Goal: Task Accomplishment & Management: Use online tool/utility

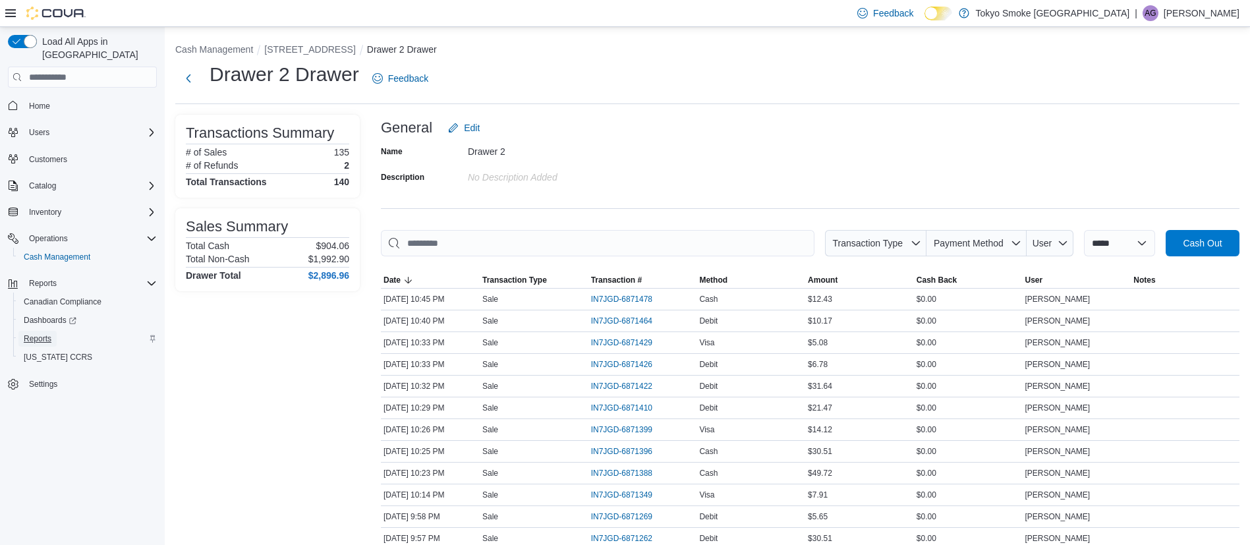
click at [55, 331] on link "Reports" at bounding box center [37, 339] width 38 height 16
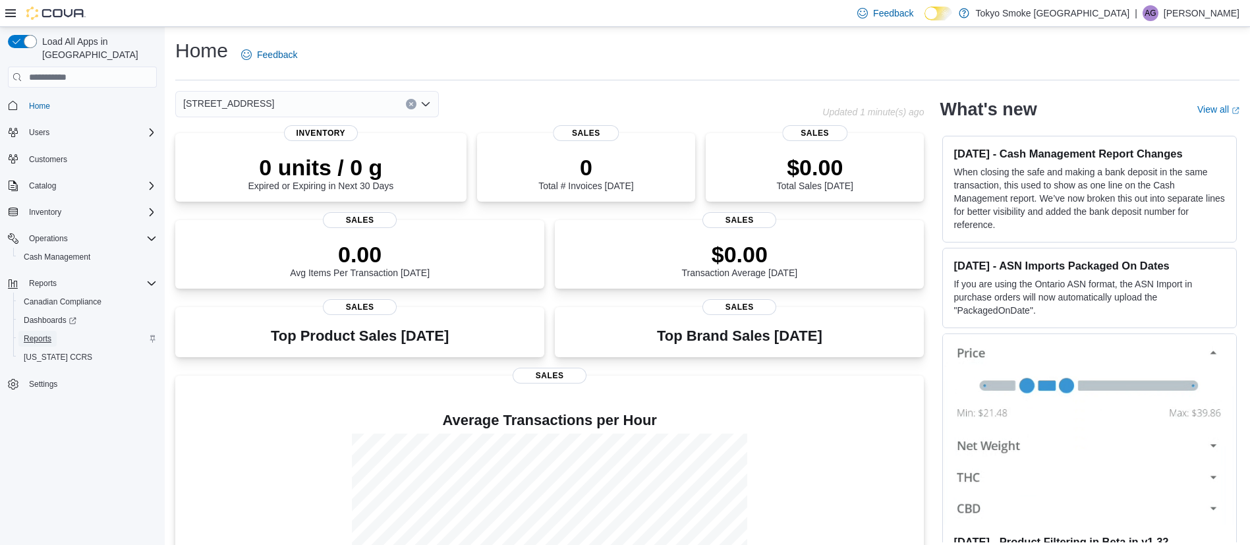
click at [47, 333] on span "Reports" at bounding box center [38, 338] width 28 height 11
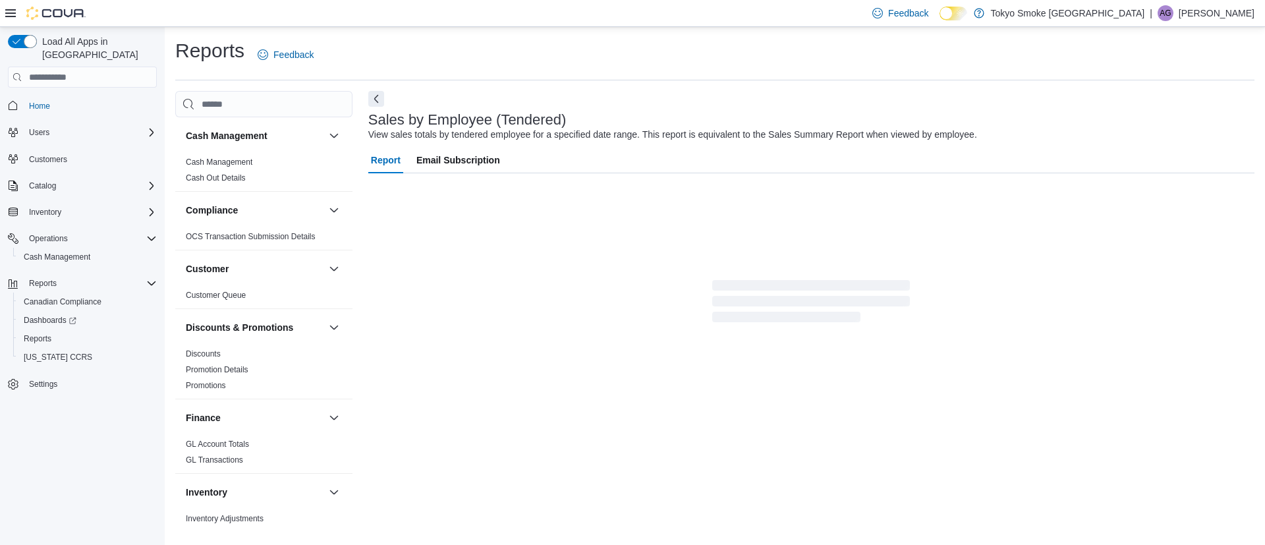
click at [533, 348] on div "Report Email Subscription" at bounding box center [811, 290] width 886 height 287
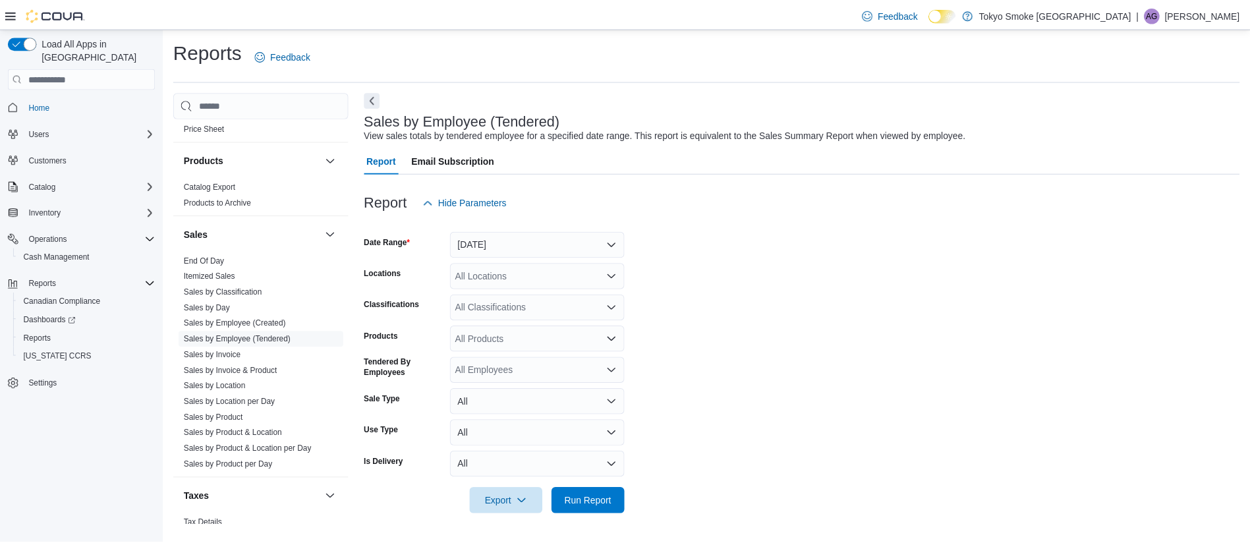
scroll to position [798, 0]
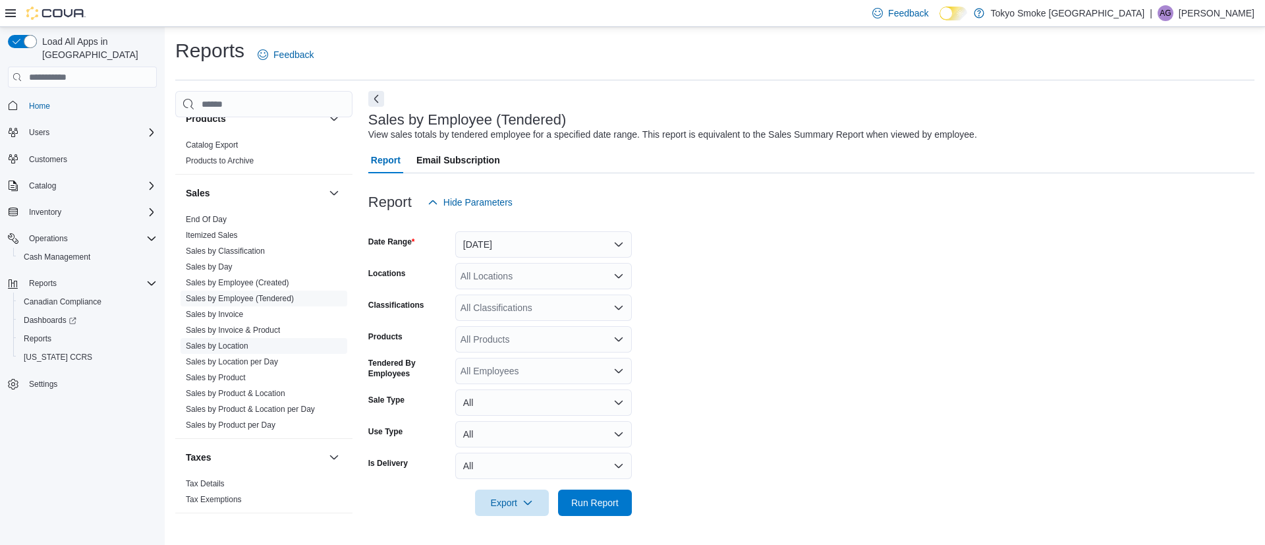
click at [204, 345] on link "Sales by Location" at bounding box center [217, 345] width 63 height 9
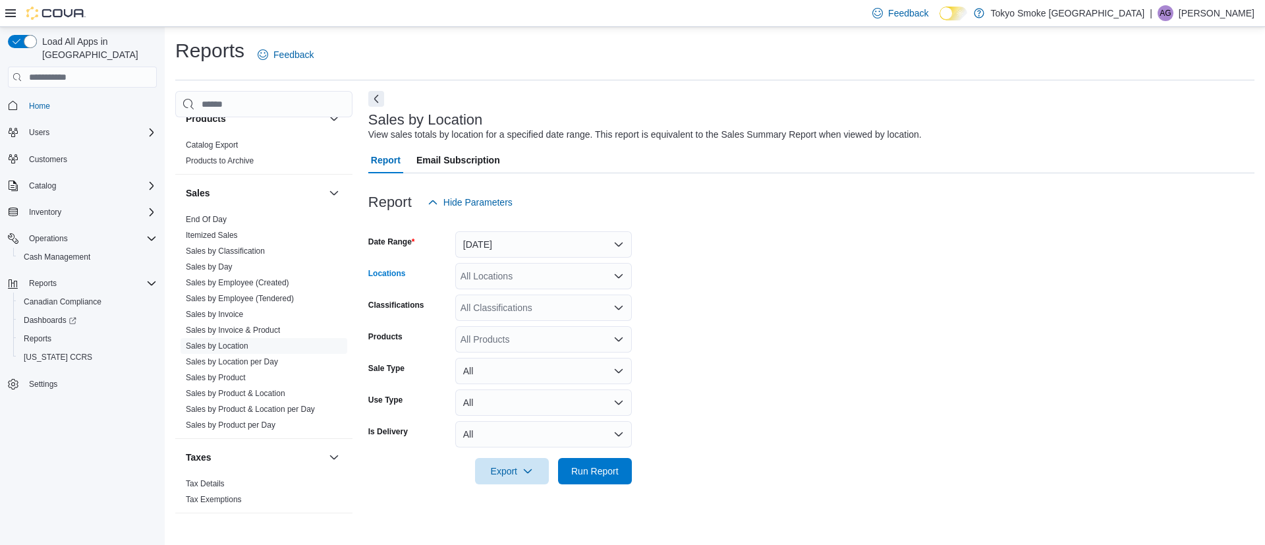
click at [567, 272] on div "All Locations" at bounding box center [543, 276] width 177 height 26
type input "**"
click at [565, 293] on div "[STREET_ADDRESS]" at bounding box center [543, 298] width 161 height 13
click at [594, 466] on span "Run Report" at bounding box center [594, 470] width 47 height 13
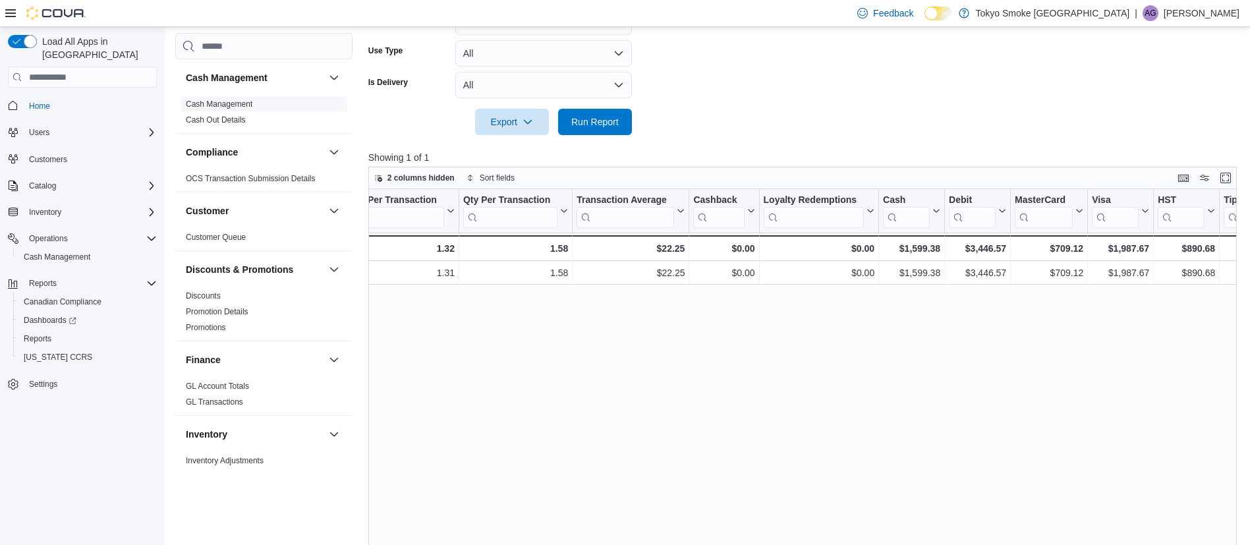
click at [212, 105] on link "Cash Management" at bounding box center [219, 104] width 67 height 9
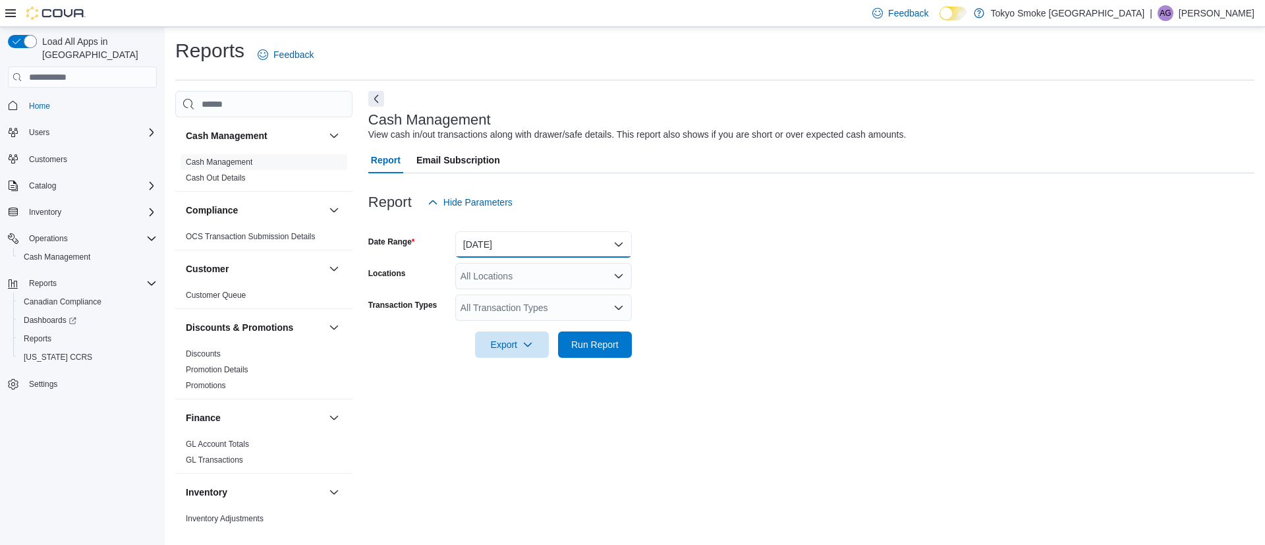
click at [495, 240] on button "Today" at bounding box center [543, 244] width 177 height 26
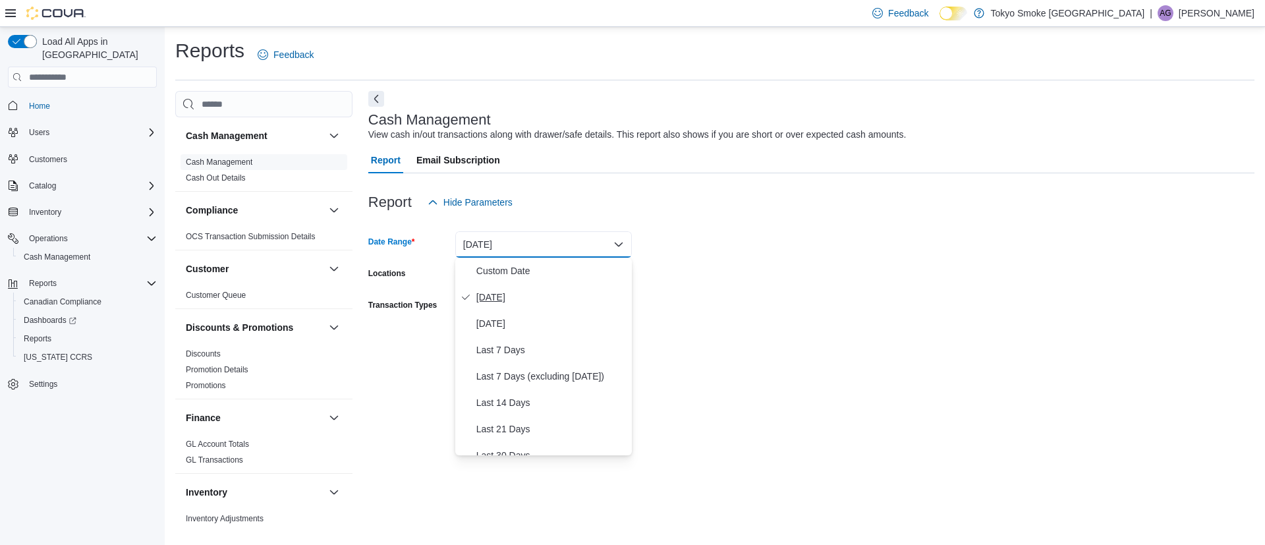
click at [520, 306] on button "Today" at bounding box center [543, 297] width 177 height 26
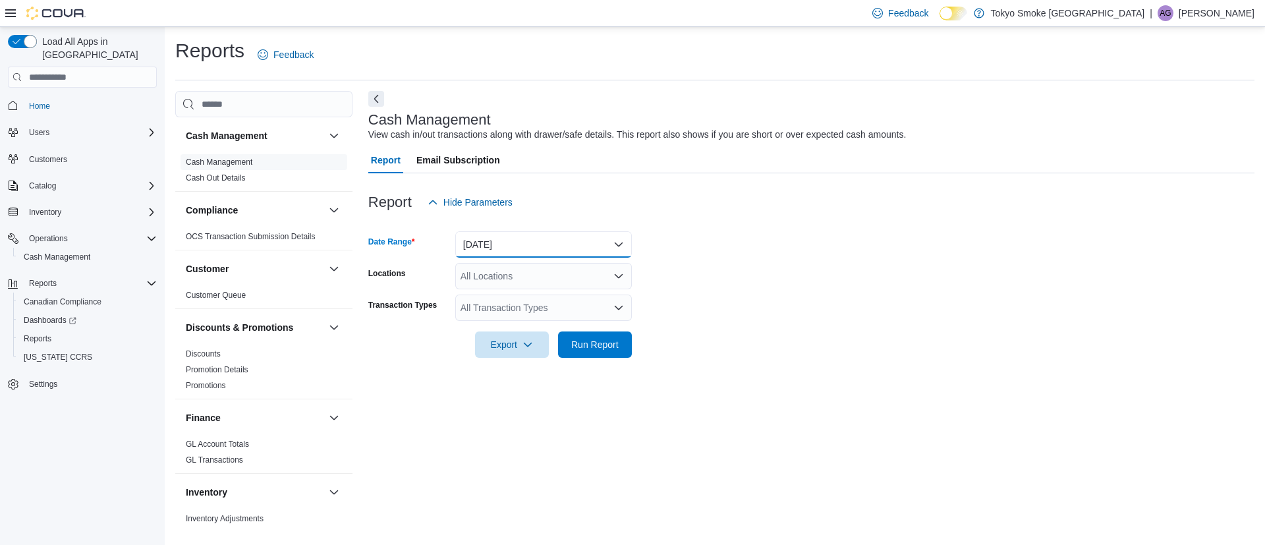
click at [492, 247] on button "Today" at bounding box center [543, 244] width 177 height 26
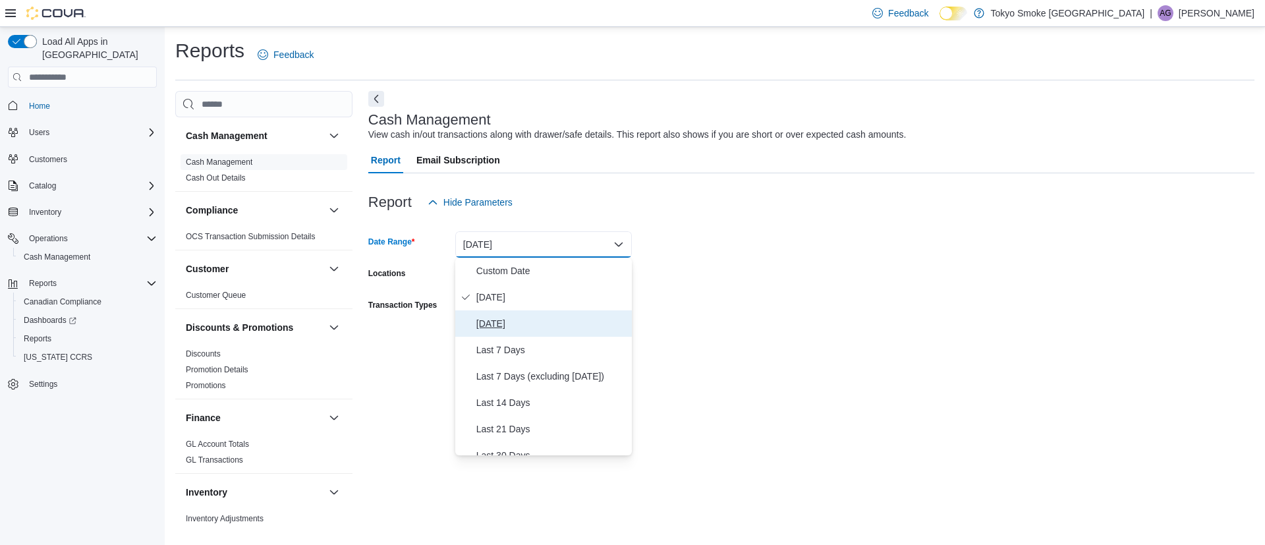
click at [502, 314] on button "[DATE]" at bounding box center [543, 323] width 177 height 26
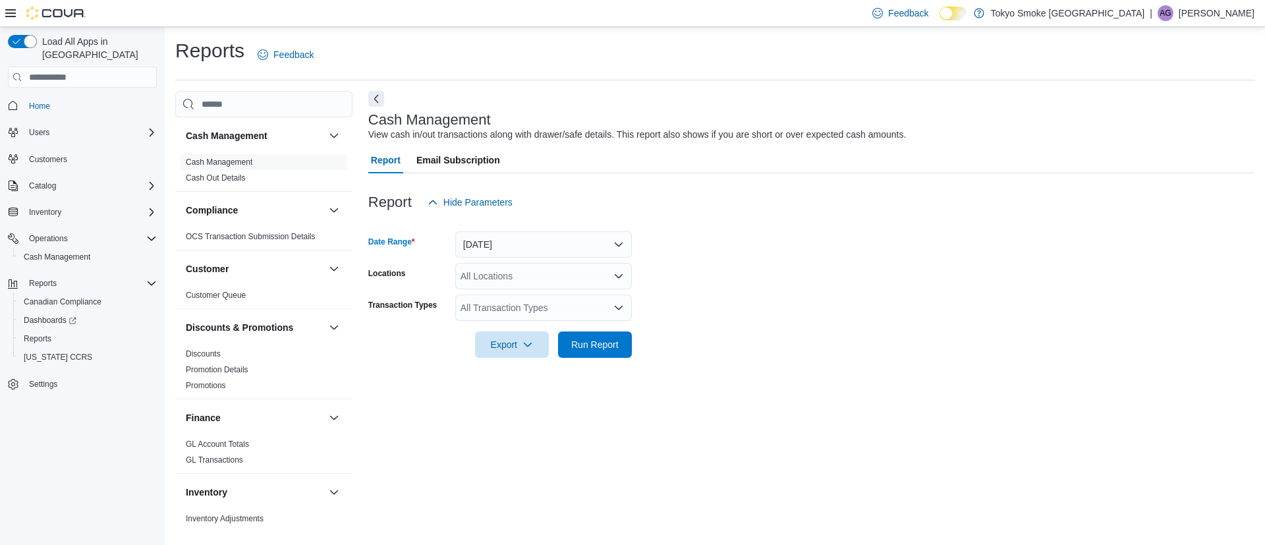
click at [494, 279] on div "All Locations" at bounding box center [543, 276] width 177 height 26
type input "**"
click at [502, 299] on span "[STREET_ADDRESS]" at bounding box center [535, 298] width 91 height 13
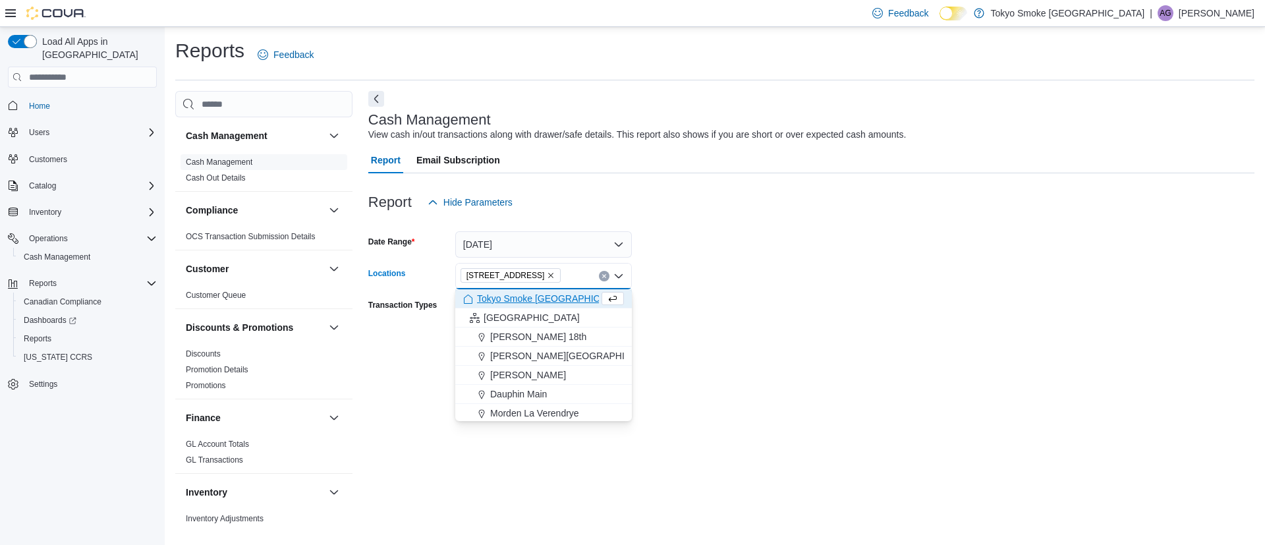
click at [649, 351] on form "Date Range Yesterday Locations 450 Yonge St Combo box. Selected. 450 Yonge St. …" at bounding box center [811, 287] width 886 height 142
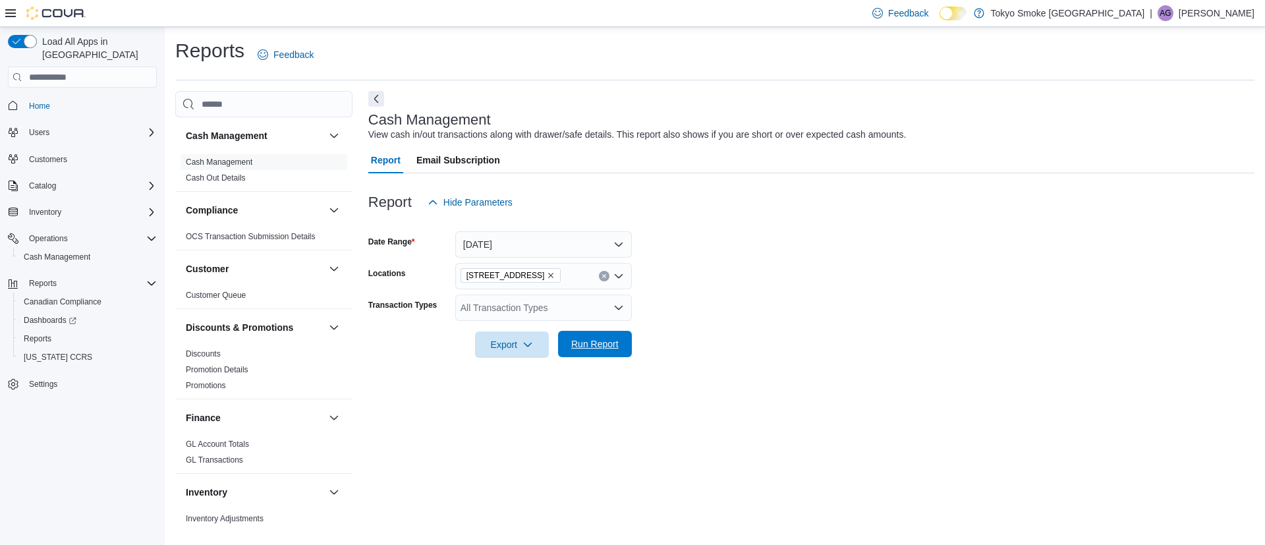
click at [618, 345] on span "Run Report" at bounding box center [594, 343] width 47 height 13
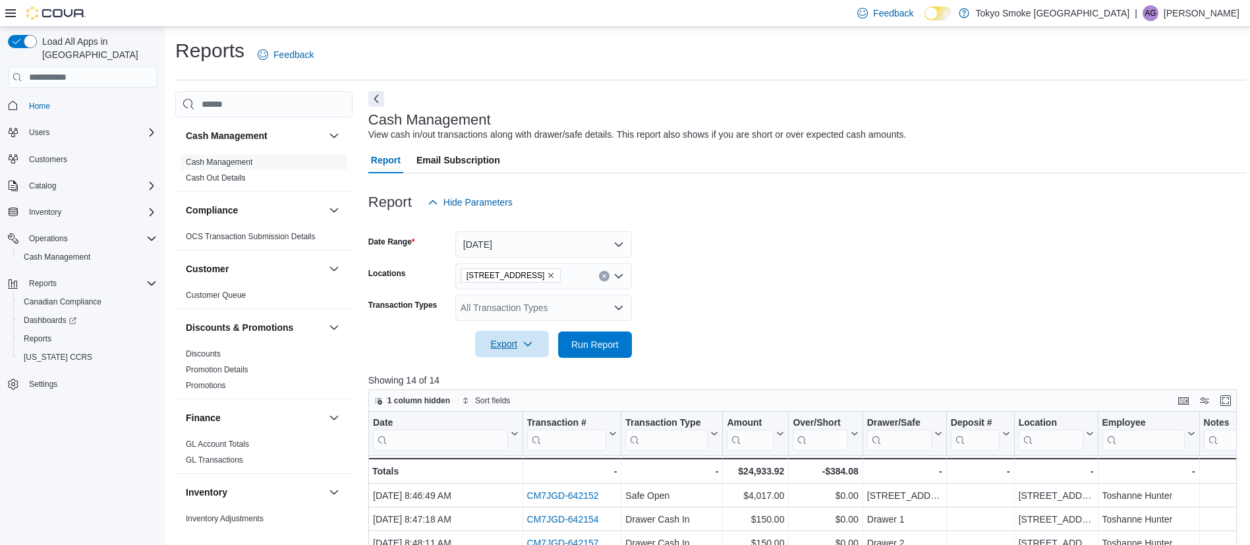
click at [532, 333] on span "Export" at bounding box center [512, 344] width 58 height 26
click at [515, 374] on span "Export to Excel" at bounding box center [513, 371] width 59 height 11
